Goal: Find specific page/section: Find specific page/section

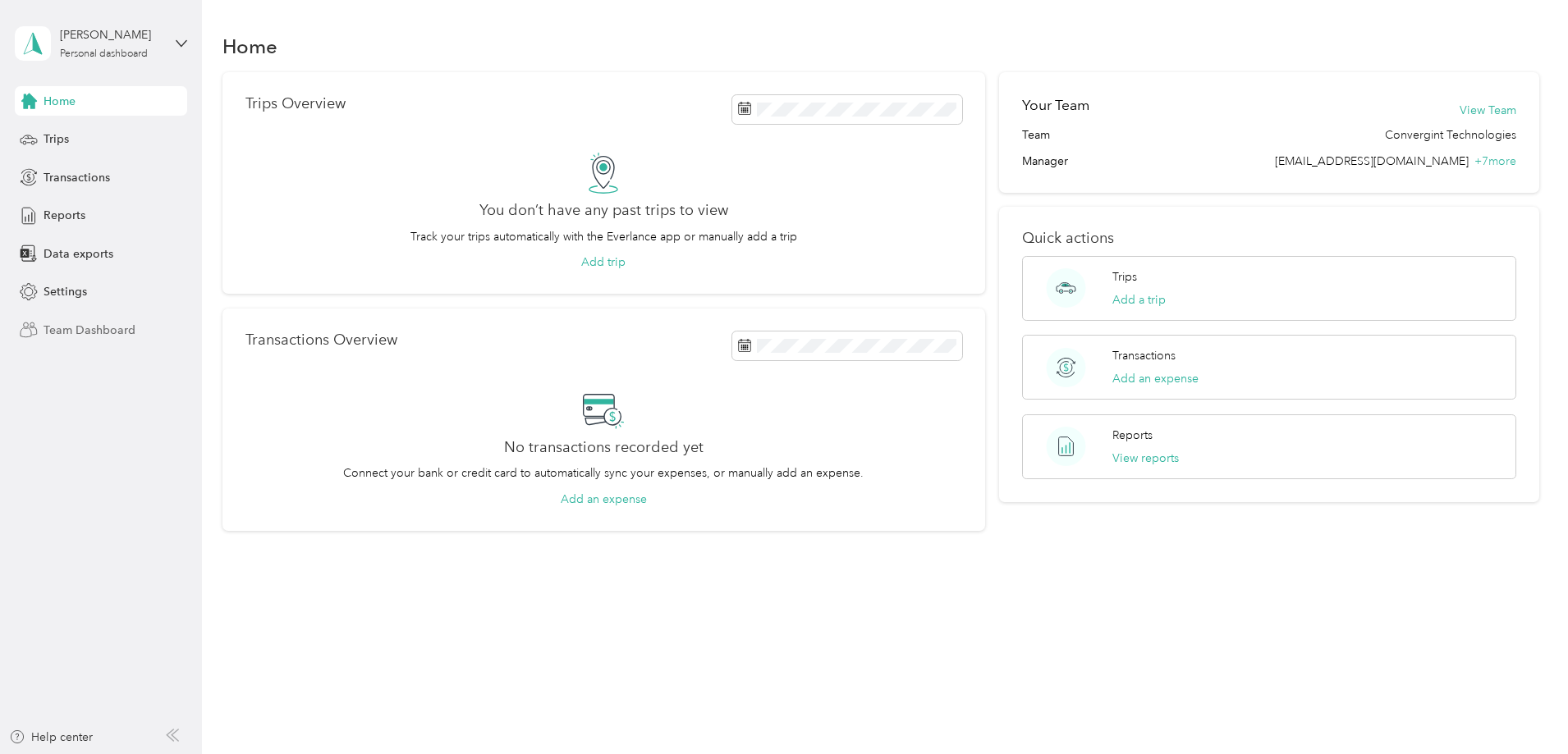
click at [65, 329] on span "Team Dashboard" at bounding box center [89, 330] width 92 height 17
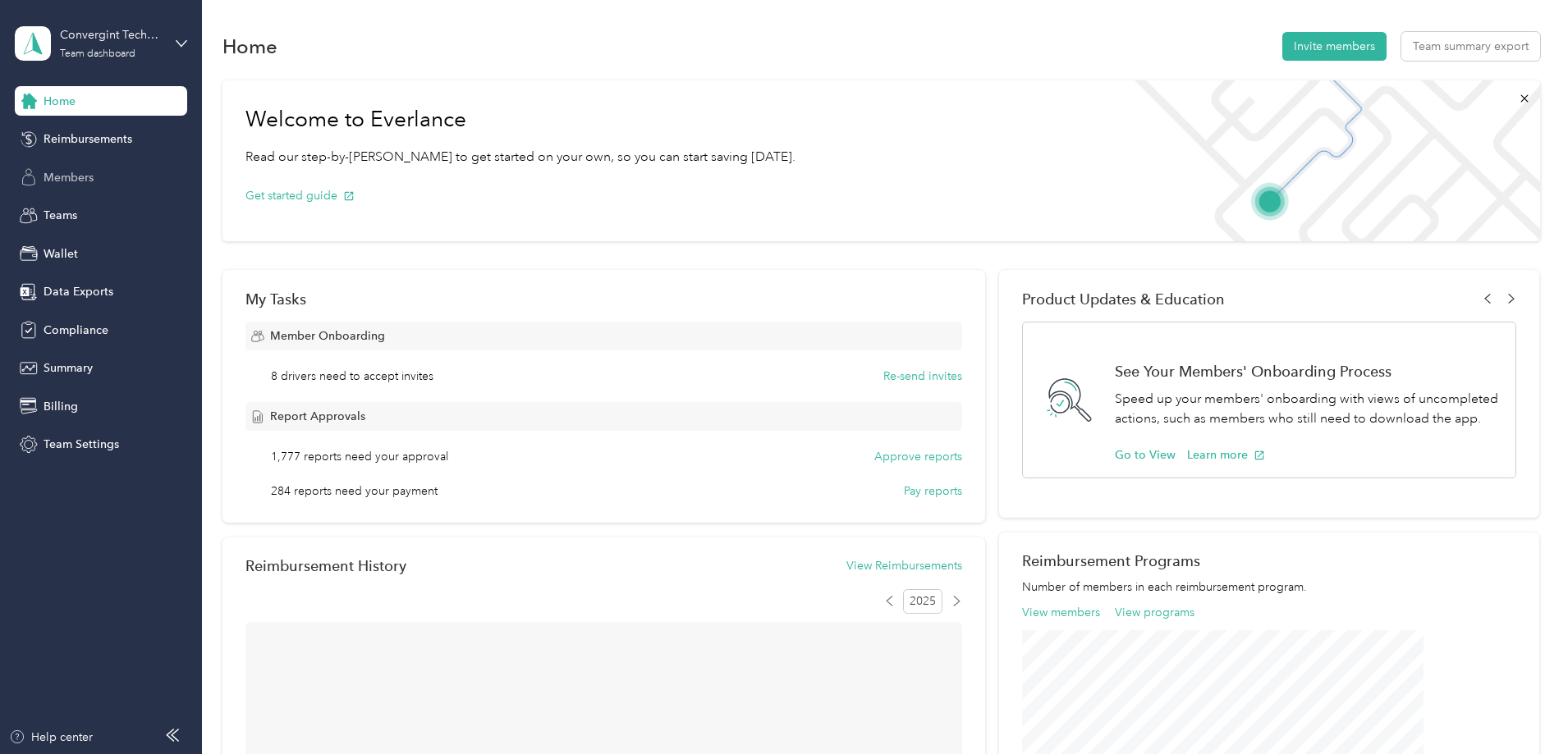
click at [80, 180] on span "Members" at bounding box center [68, 177] width 50 height 17
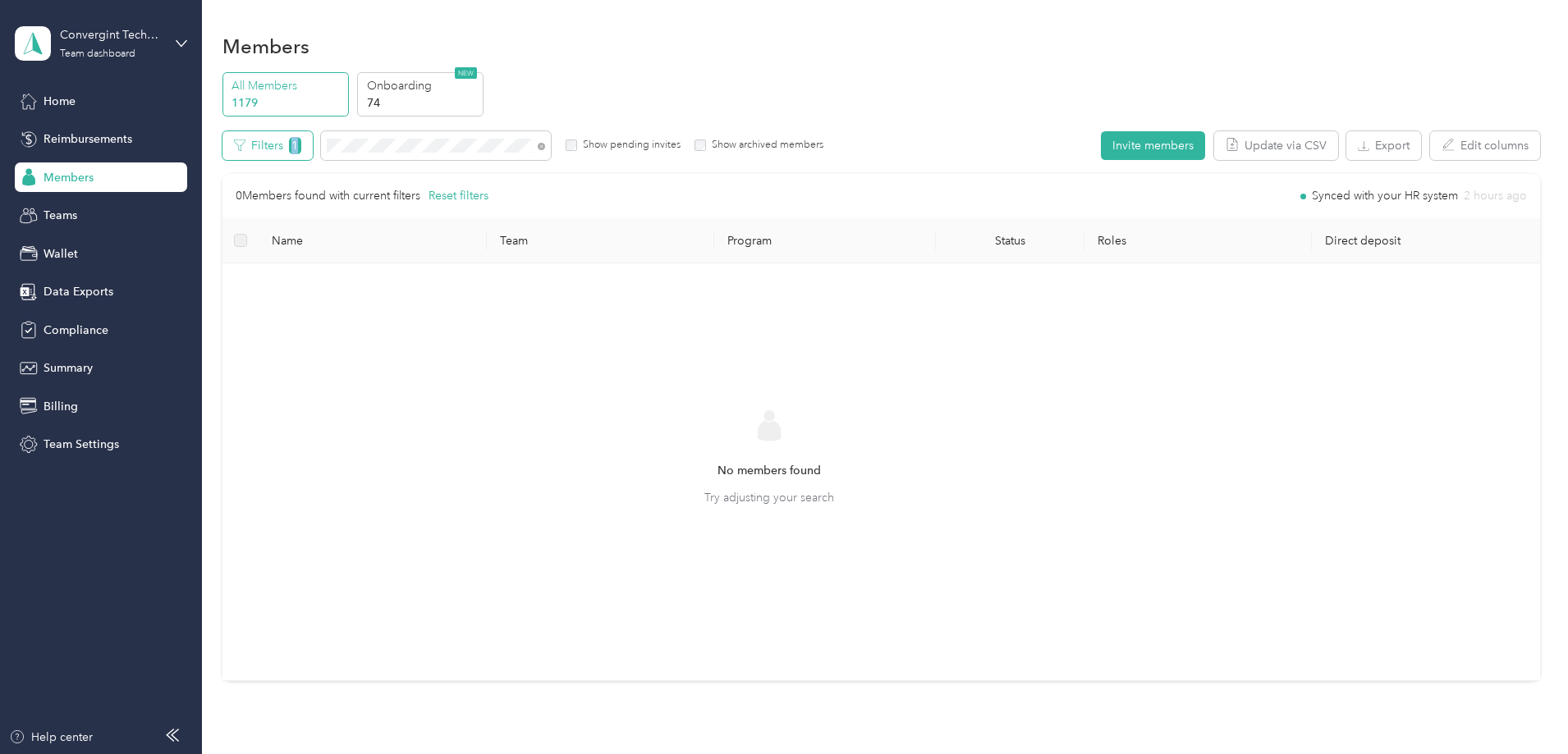
drag, startPoint x: 500, startPoint y: 137, endPoint x: 390, endPoint y: 131, distance: 110.2
click at [390, 132] on div "Filters 1 Show pending invites Show archived members" at bounding box center [523, 146] width 602 height 29
click at [546, 147] on span at bounding box center [538, 145] width 13 height 17
click at [546, 147] on icon at bounding box center [541, 146] width 7 height 7
click at [546, 144] on icon at bounding box center [541, 146] width 7 height 7
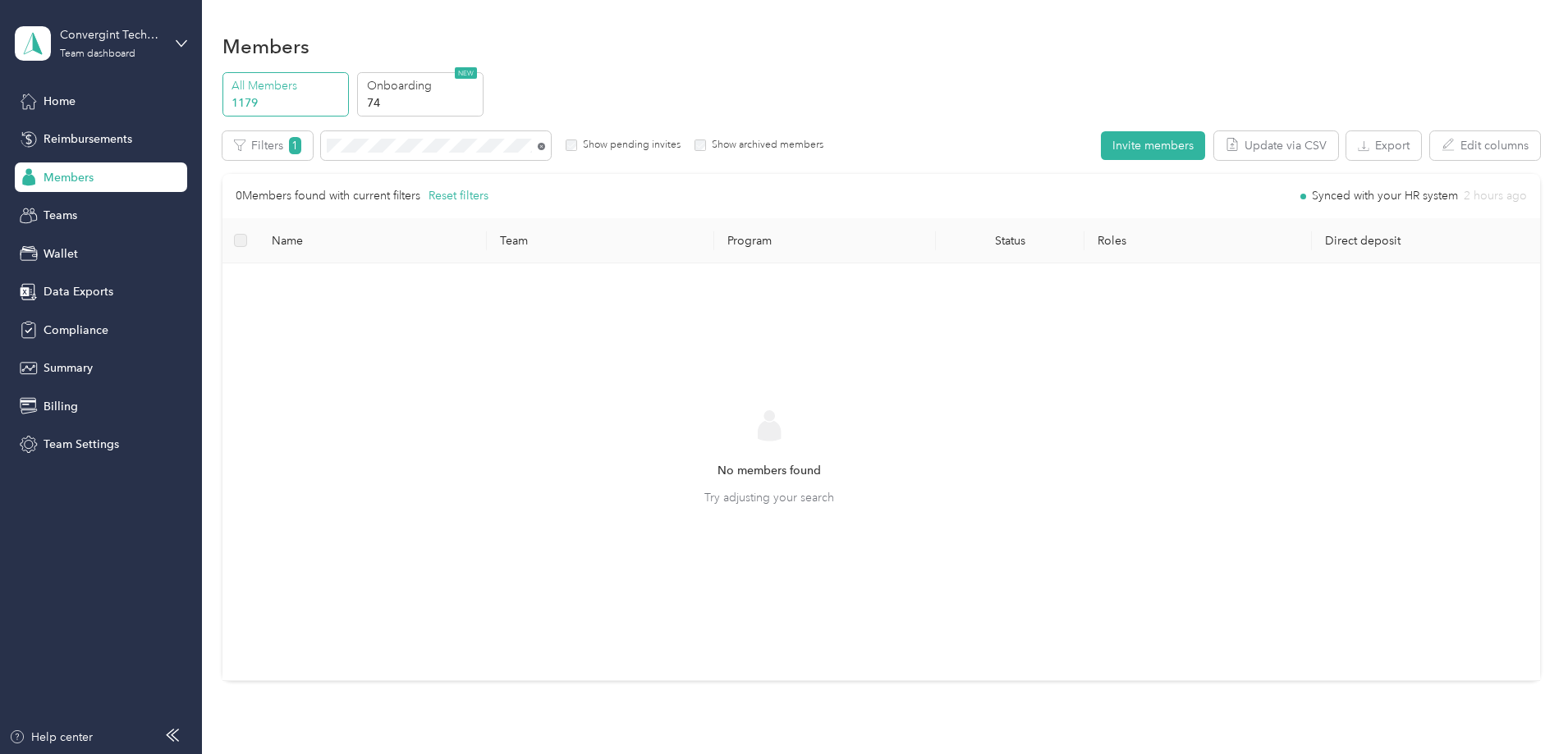
click at [544, 145] on icon at bounding box center [542, 146] width 4 height 4
click at [546, 141] on span at bounding box center [541, 145] width 7 height 14
click at [546, 146] on icon at bounding box center [541, 146] width 7 height 7
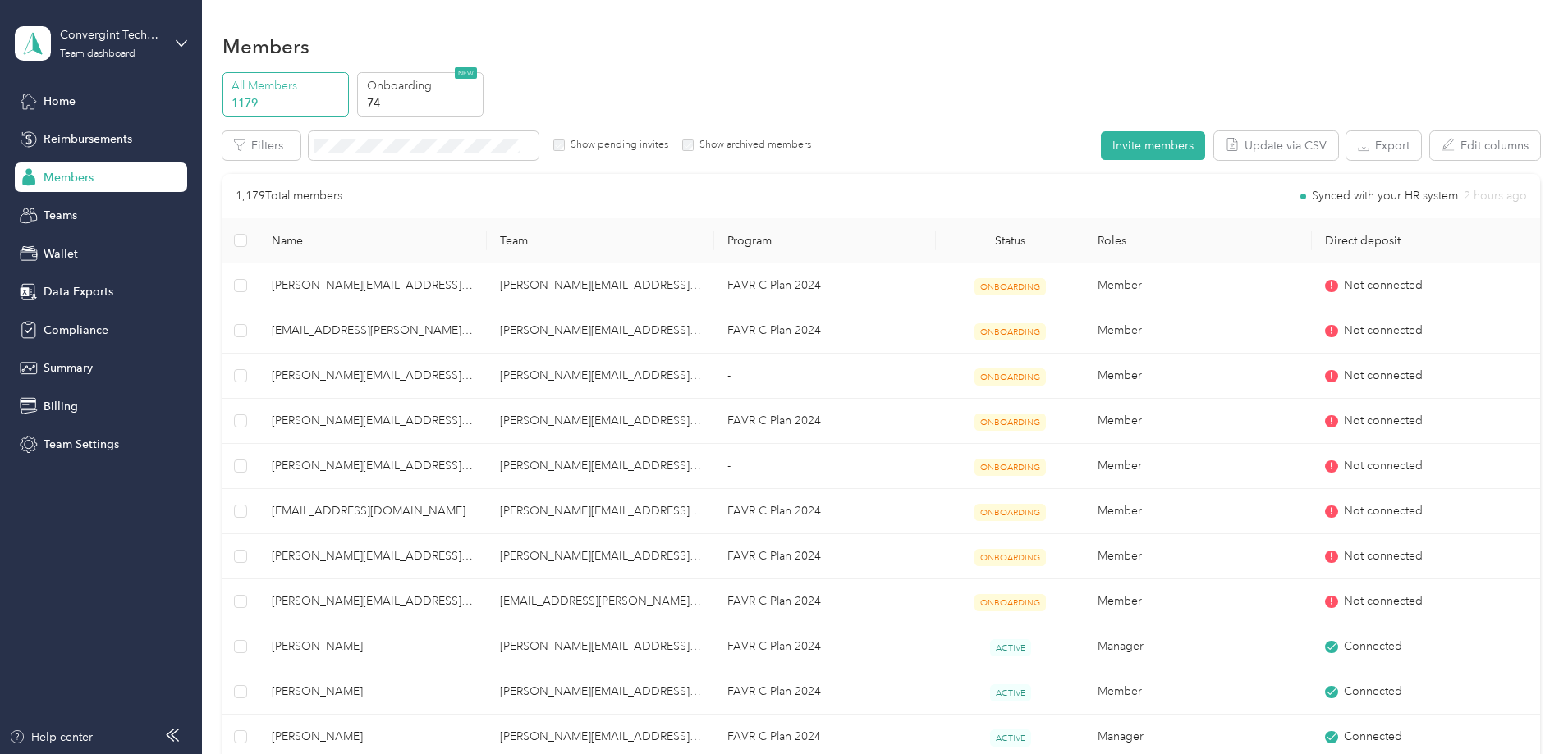
click at [537, 128] on div "All Members 1179 Onboarding 74 NEW Edit role Edit team Edit program Export Sele…" at bounding box center [882, 766] width 1318 height 1386
click at [538, 133] on span at bounding box center [423, 146] width 230 height 29
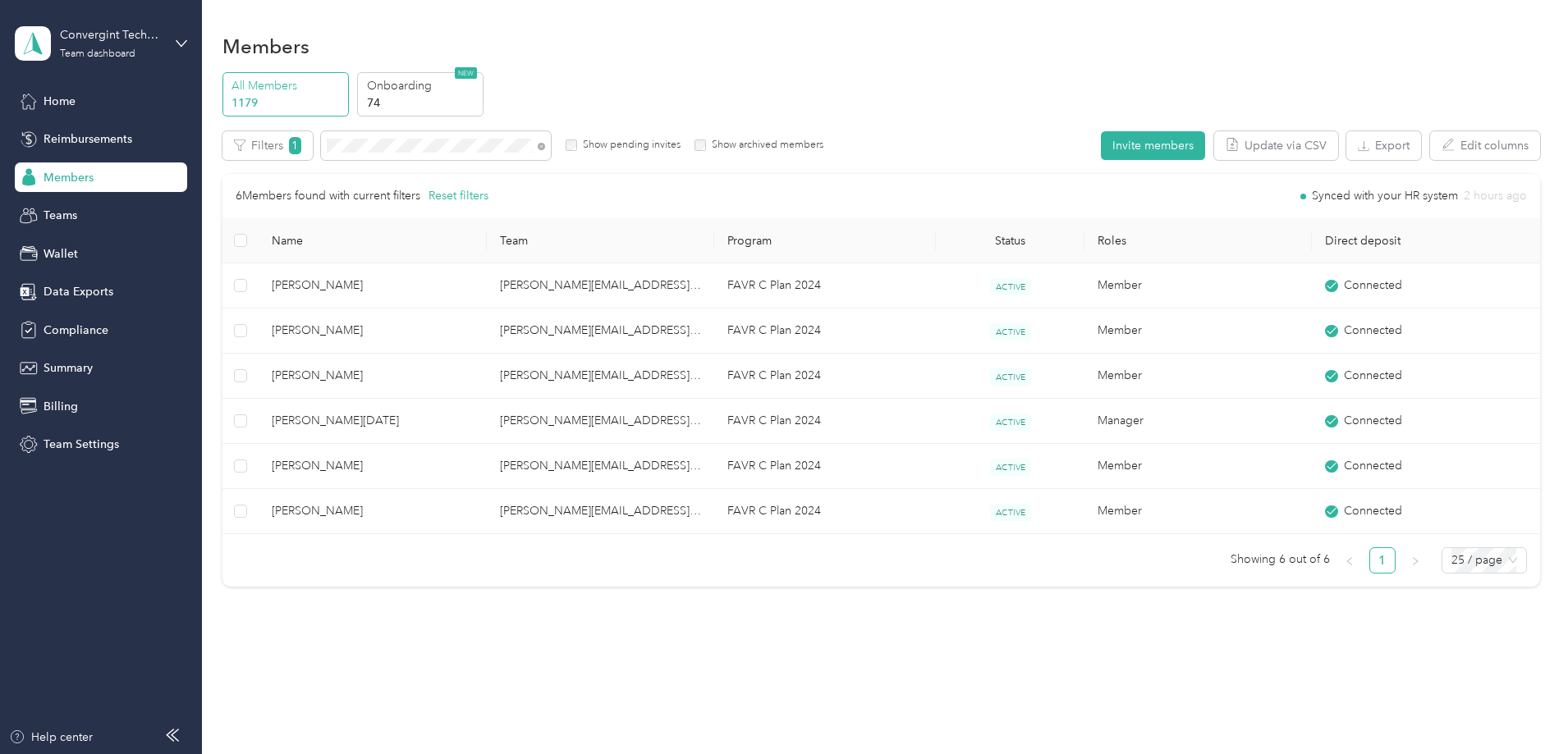
drag, startPoint x: 649, startPoint y: 142, endPoint x: 639, endPoint y: 143, distance: 10.0
click at [546, 143] on icon at bounding box center [541, 146] width 7 height 7
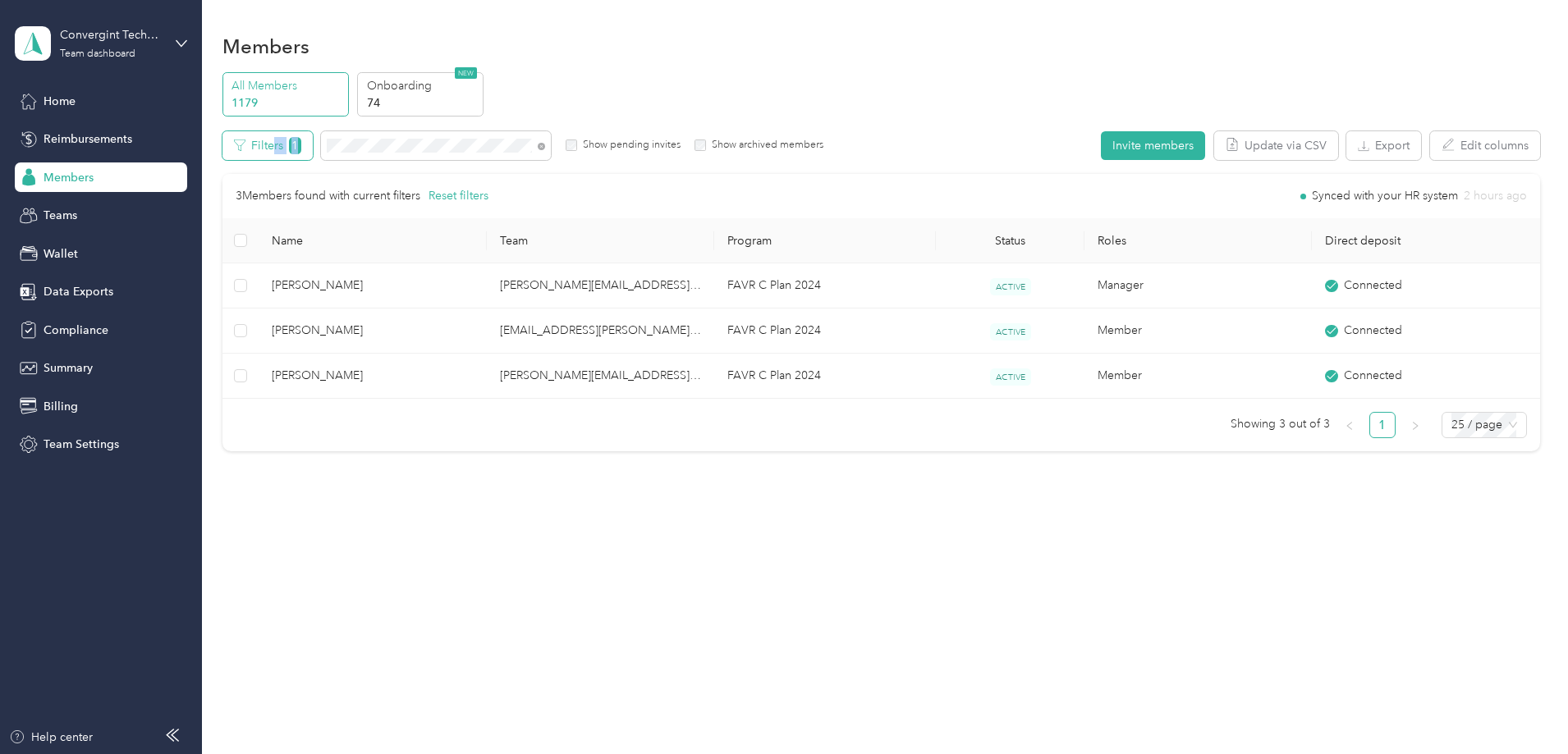
drag, startPoint x: 481, startPoint y: 135, endPoint x: 381, endPoint y: 131, distance: 100.1
click at [381, 132] on div "Filters 1 Show pending invites Show archived members" at bounding box center [523, 146] width 602 height 29
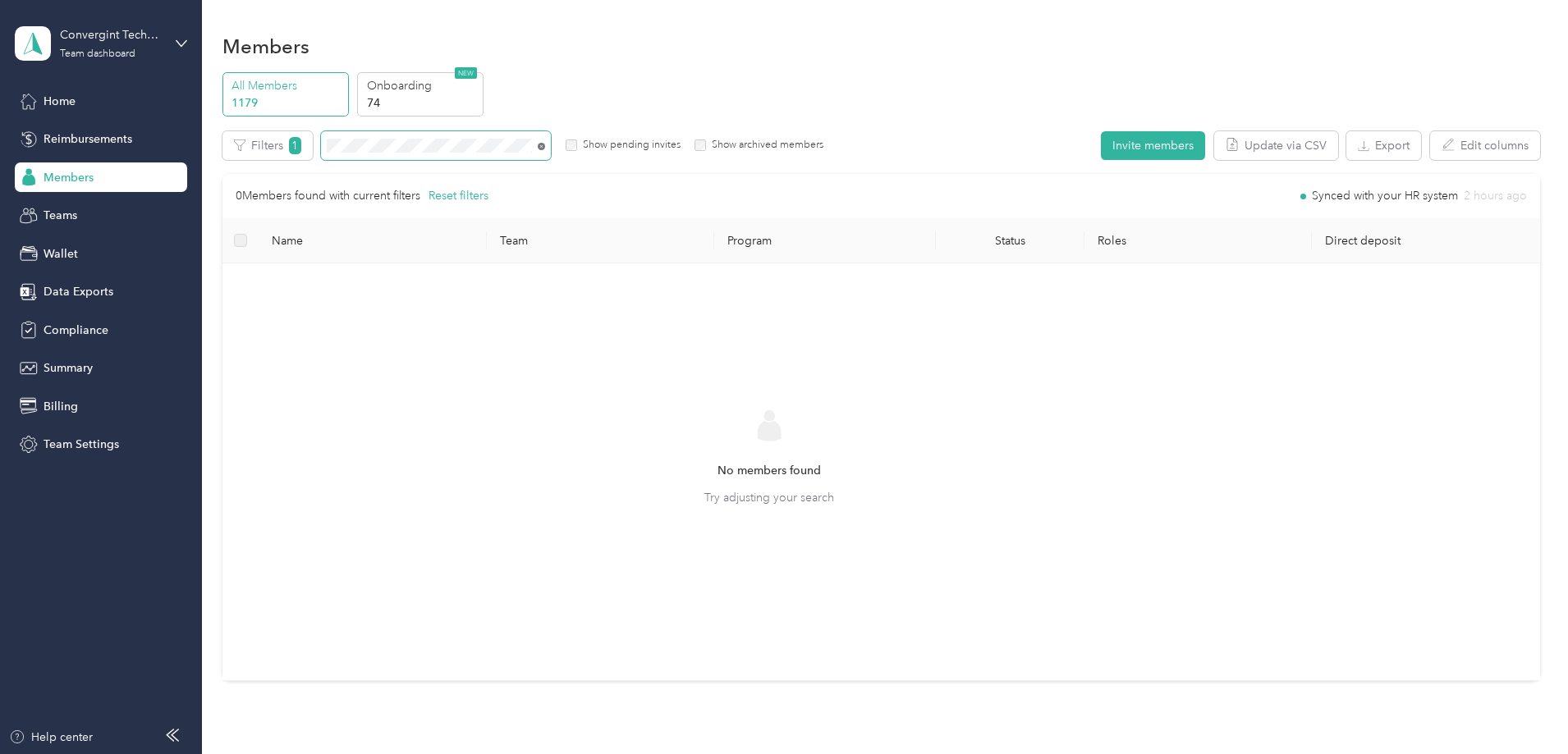
click at [546, 142] on icon at bounding box center [541, 146] width 7 height 7
click at [364, 124] on div "All Members 1179 Onboarding 74 NEW Edit role Edit team Edit program Export Sele…" at bounding box center [882, 224] width 1318 height 304
click at [419, 133] on div "Filters 1 Show pending invites Show archived members" at bounding box center [523, 146] width 602 height 29
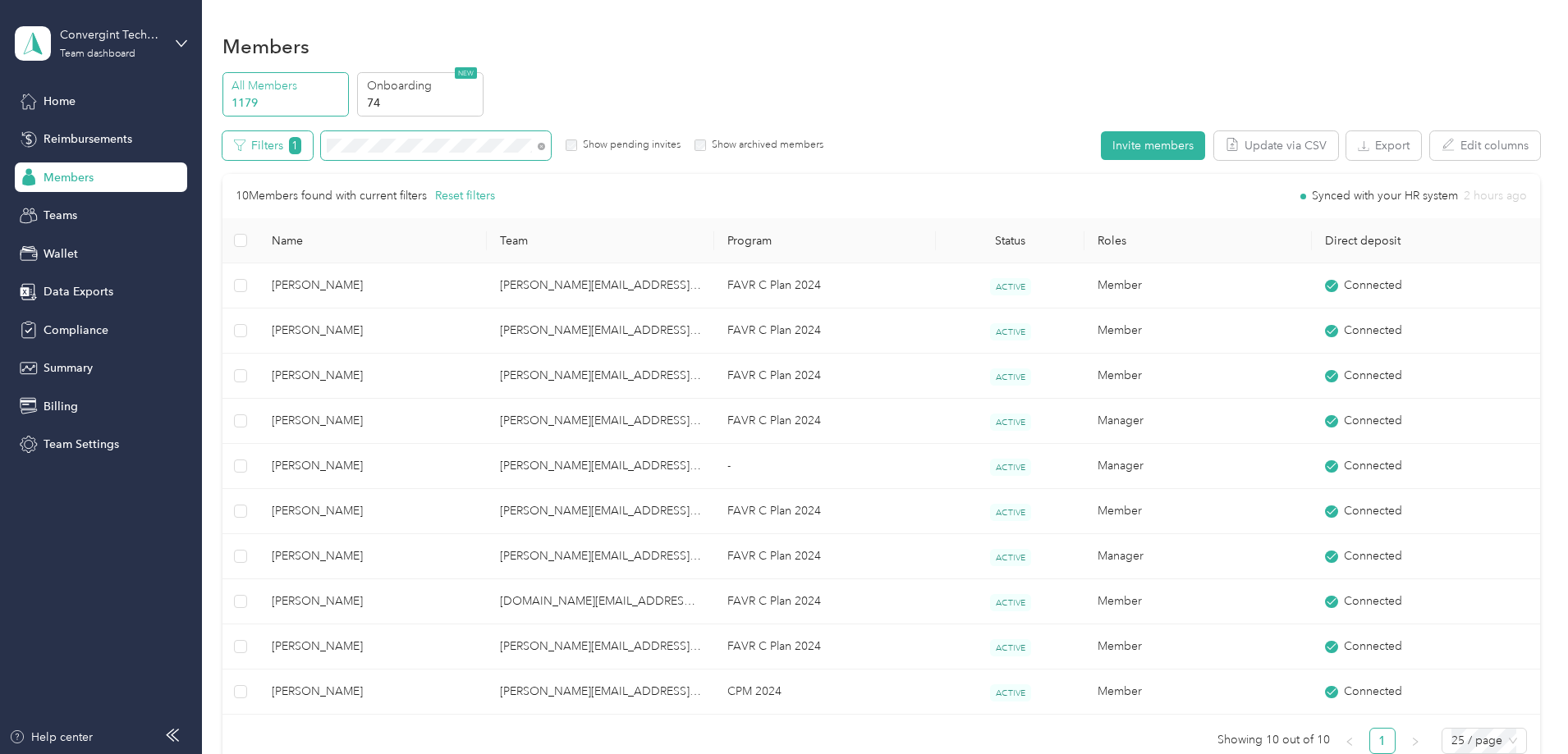
click at [415, 140] on div "Filters 1 Show pending invites Show archived members" at bounding box center [523, 146] width 602 height 29
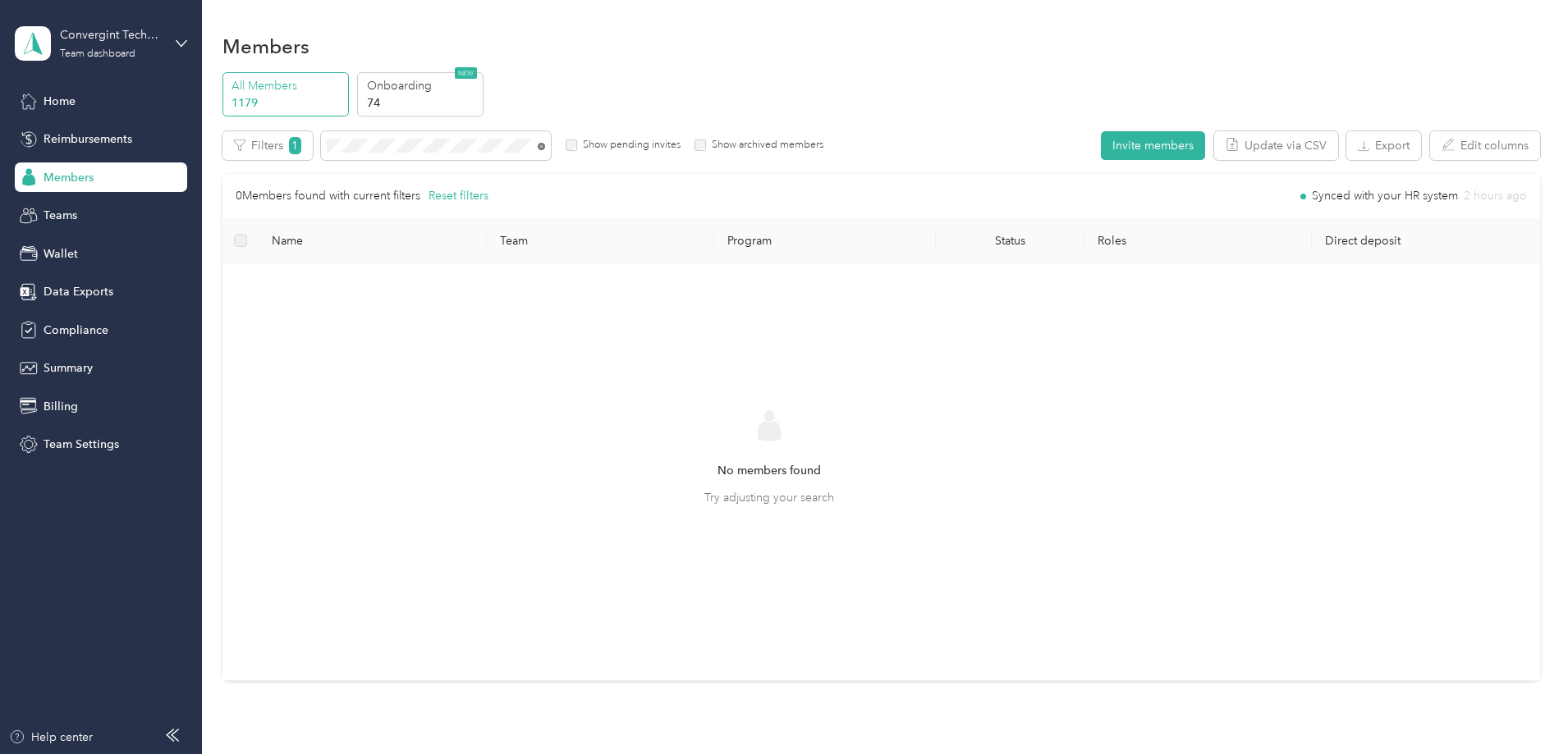
click at [546, 149] on icon at bounding box center [541, 146] width 7 height 7
click at [551, 146] on span at bounding box center [436, 146] width 230 height 29
click at [544, 147] on icon at bounding box center [542, 146] width 4 height 4
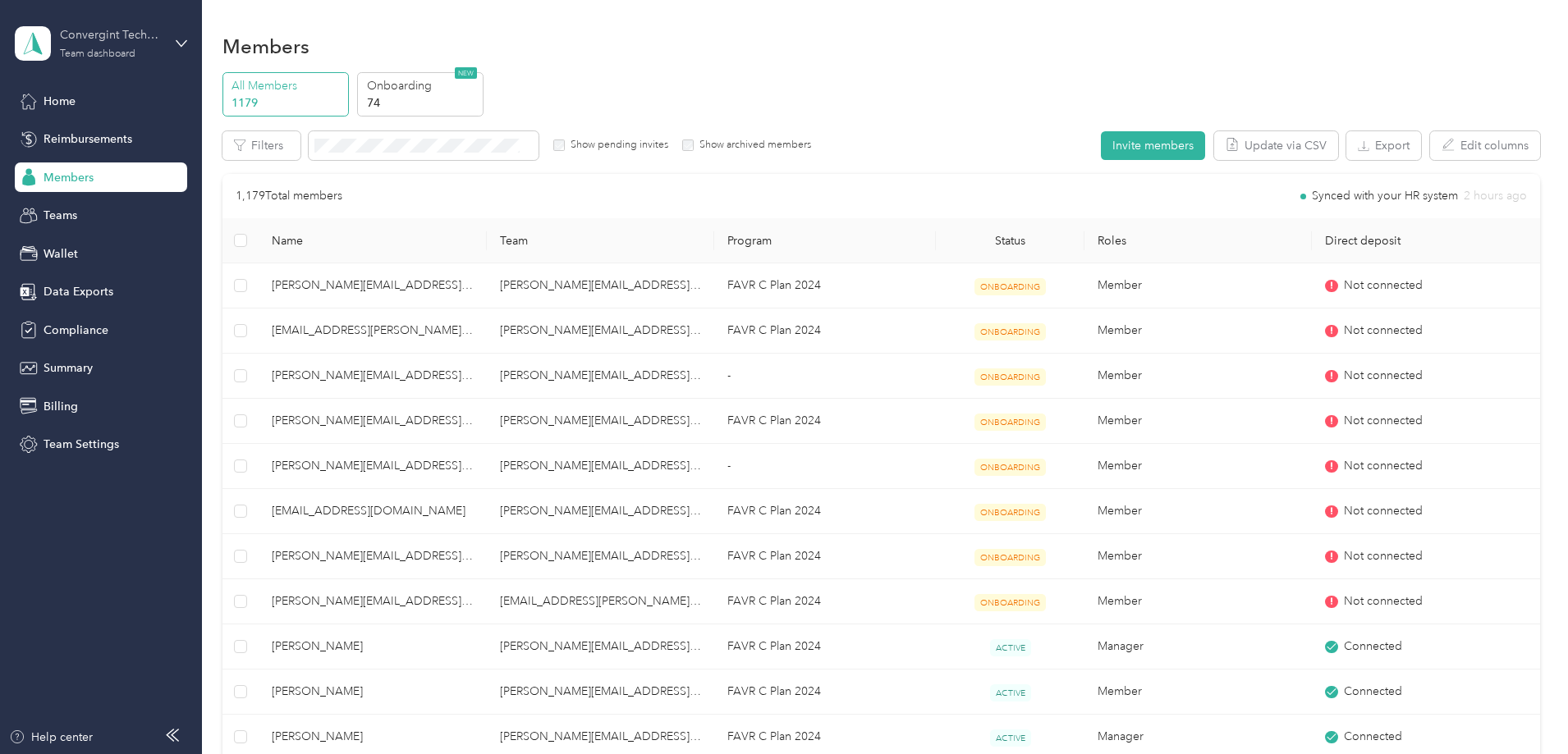
click at [104, 50] on div "Team dashboard" at bounding box center [97, 54] width 75 height 10
click at [89, 204] on div "Log out" at bounding box center [62, 210] width 64 height 17
